Goal: Information Seeking & Learning: Learn about a topic

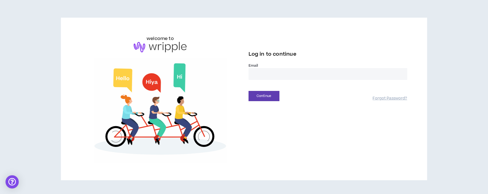
click at [328, 71] on input "email" at bounding box center [327, 74] width 159 height 12
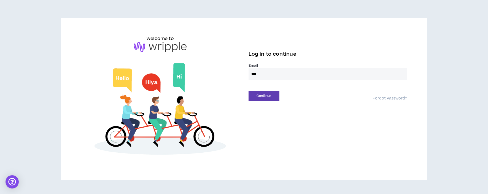
type input "**********"
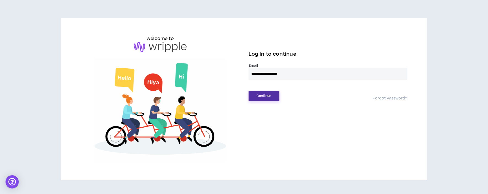
click at [273, 95] on button "Continue" at bounding box center [263, 96] width 31 height 10
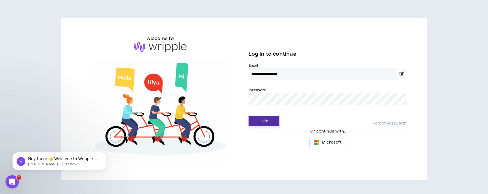
click at [259, 121] on button "Login" at bounding box center [263, 121] width 31 height 10
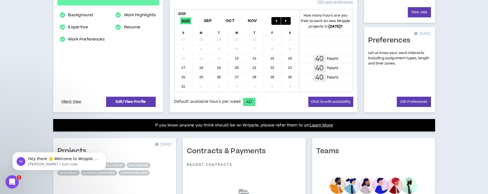
scroll to position [82, 0]
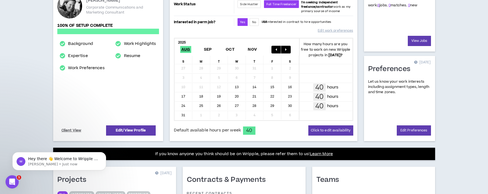
click at [202, 105] on div "25" at bounding box center [201, 106] width 18 height 9
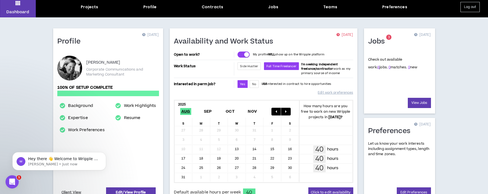
scroll to position [0, 0]
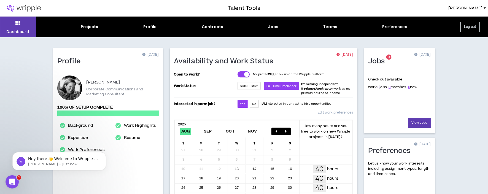
click at [377, 87] on link "8" at bounding box center [378, 87] width 2 height 5
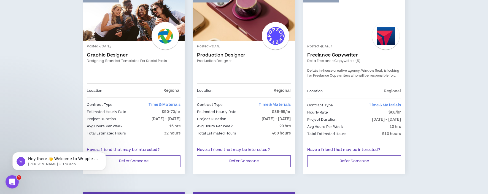
scroll to position [312, 0]
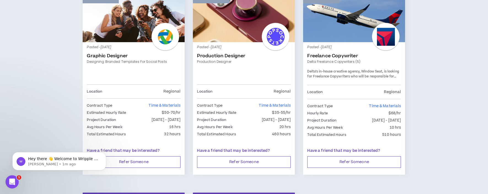
click at [334, 56] on link "Freelance Copywriter" at bounding box center [354, 56] width 94 height 6
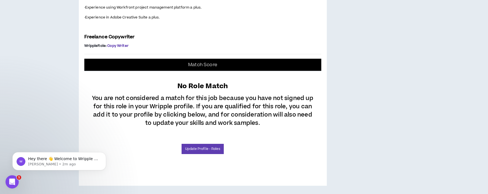
scroll to position [478, 0]
